Goal: Navigation & Orientation: Go to known website

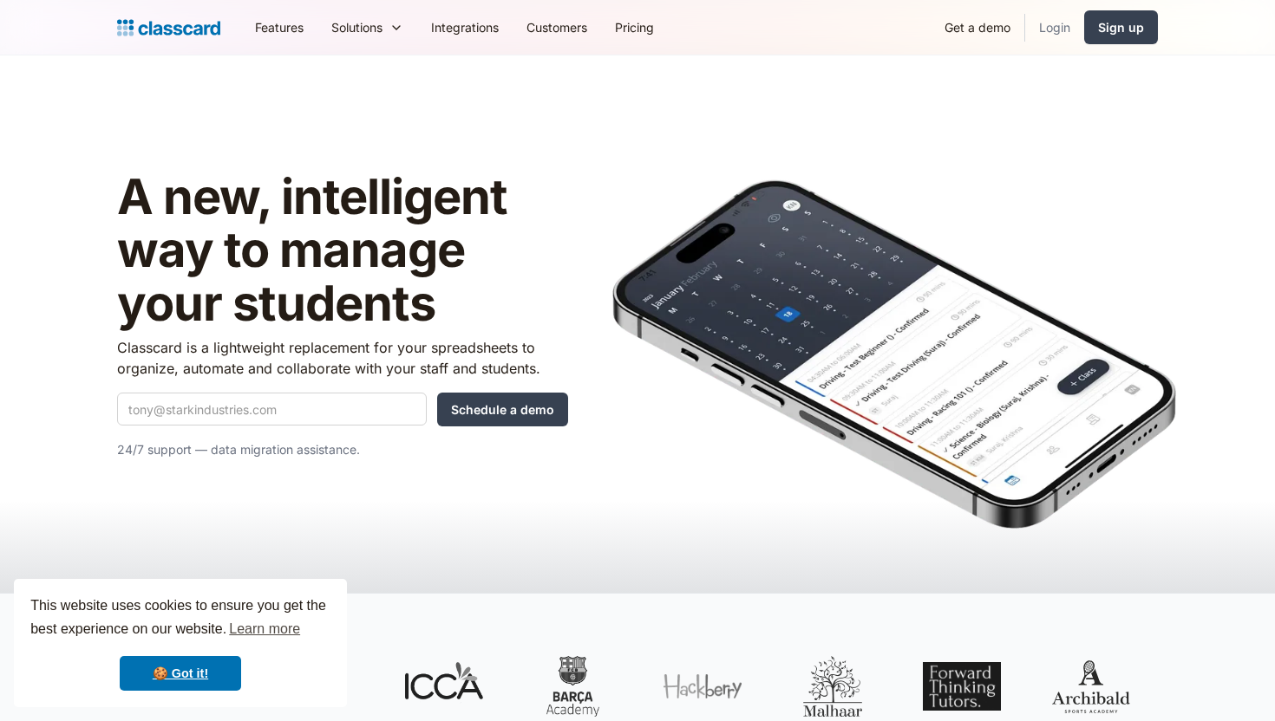
click at [1046, 33] on link "Login" at bounding box center [1054, 27] width 59 height 39
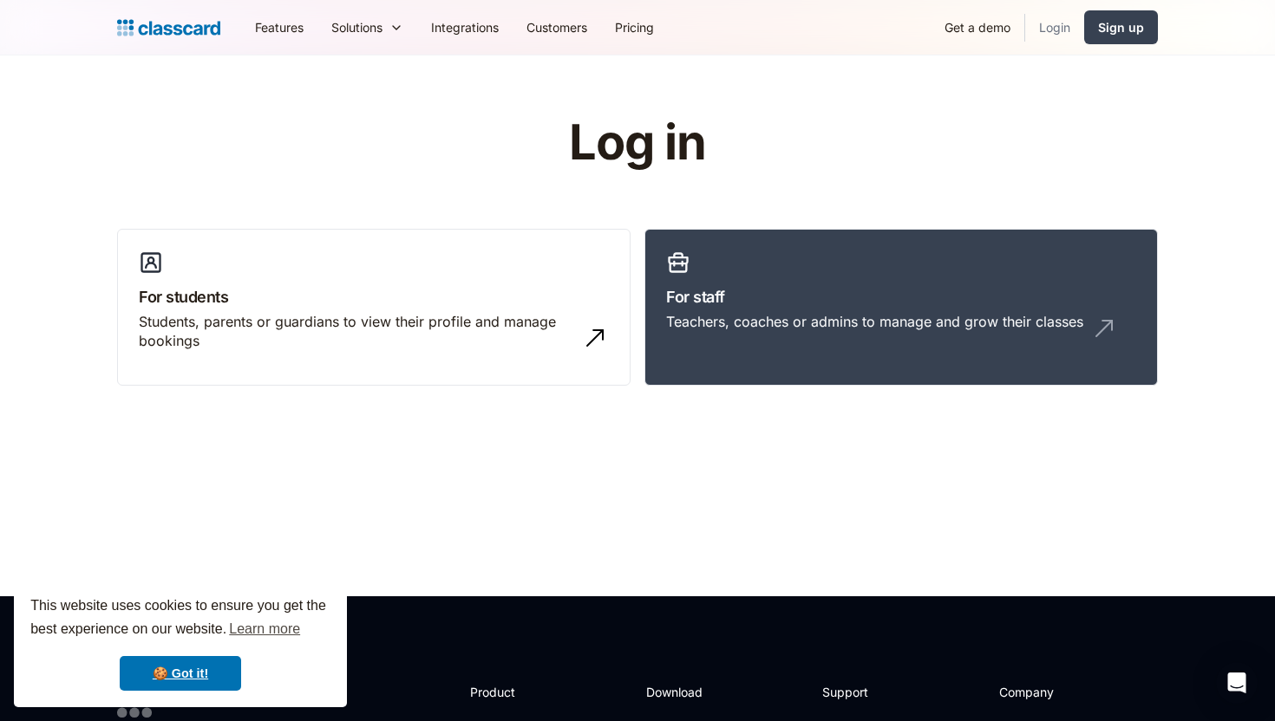
click at [1036, 21] on link "Login" at bounding box center [1054, 27] width 59 height 39
click at [176, 669] on link "🍪 Got it!" at bounding box center [180, 673] width 121 height 35
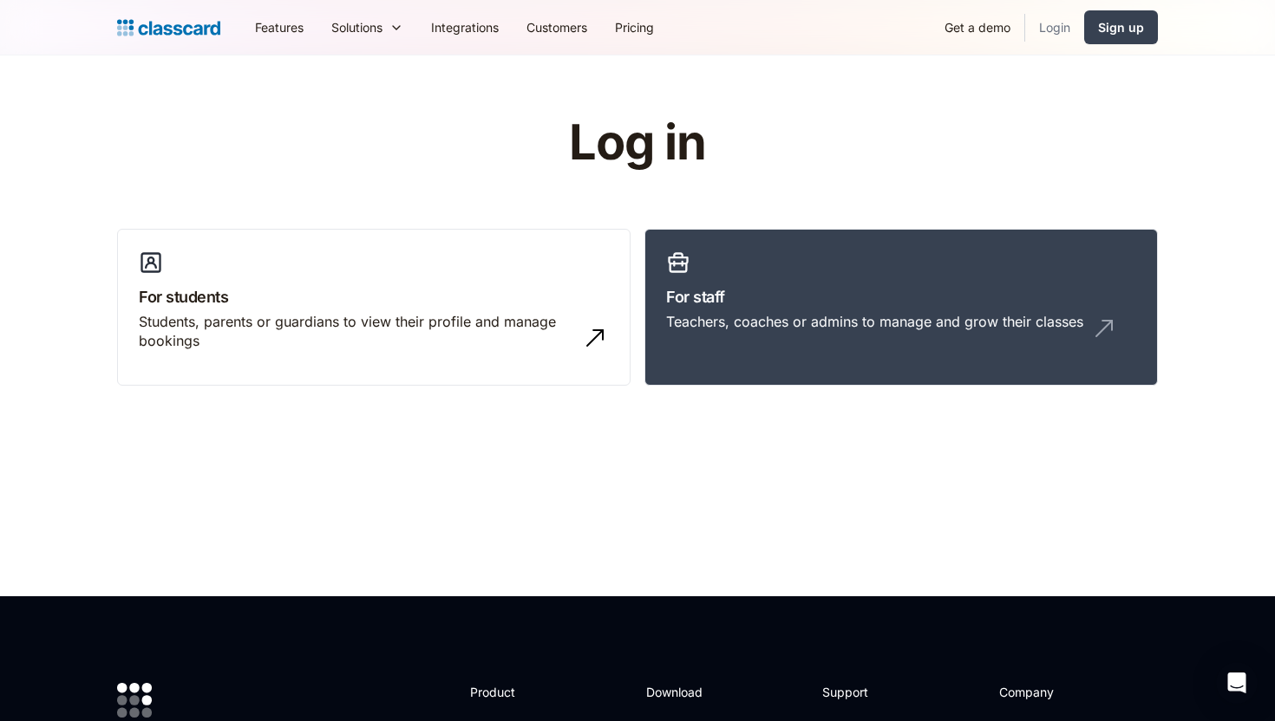
click at [1048, 26] on link "Login" at bounding box center [1054, 27] width 59 height 39
click at [791, 332] on div "Teachers, coaches or admins to manage and grow their classes" at bounding box center [901, 328] width 470 height 33
